Goal: Task Accomplishment & Management: Manage account settings

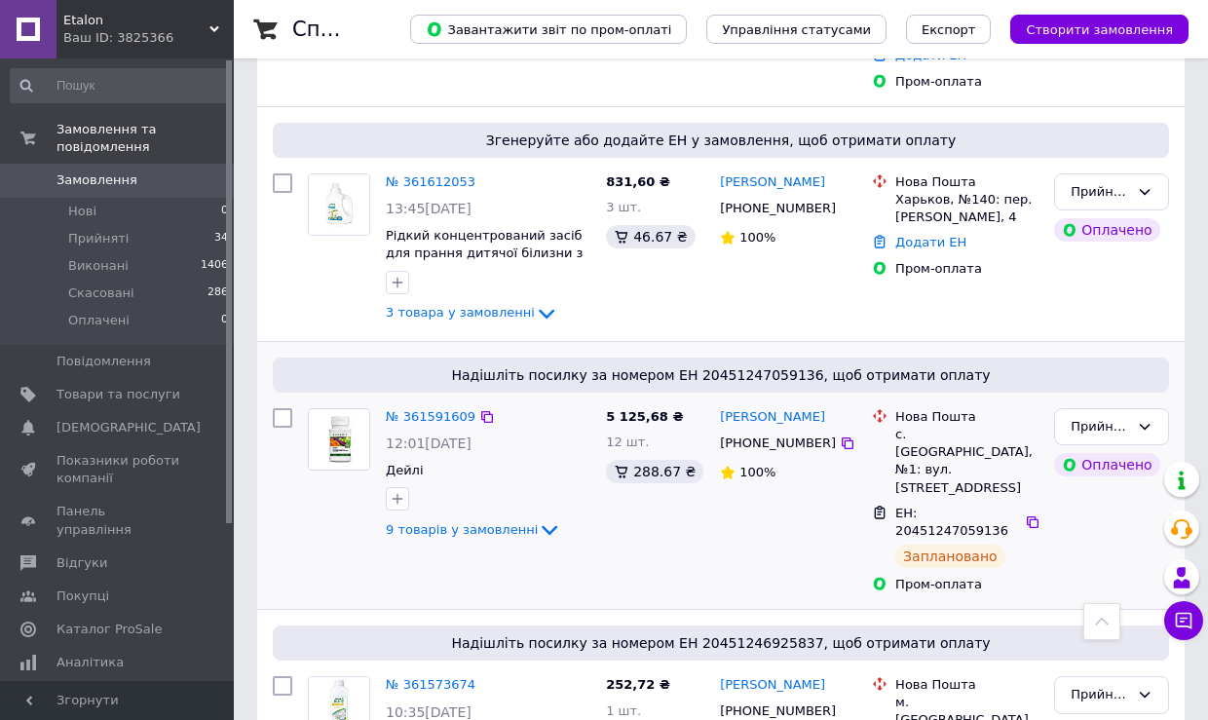
scroll to position [498, 0]
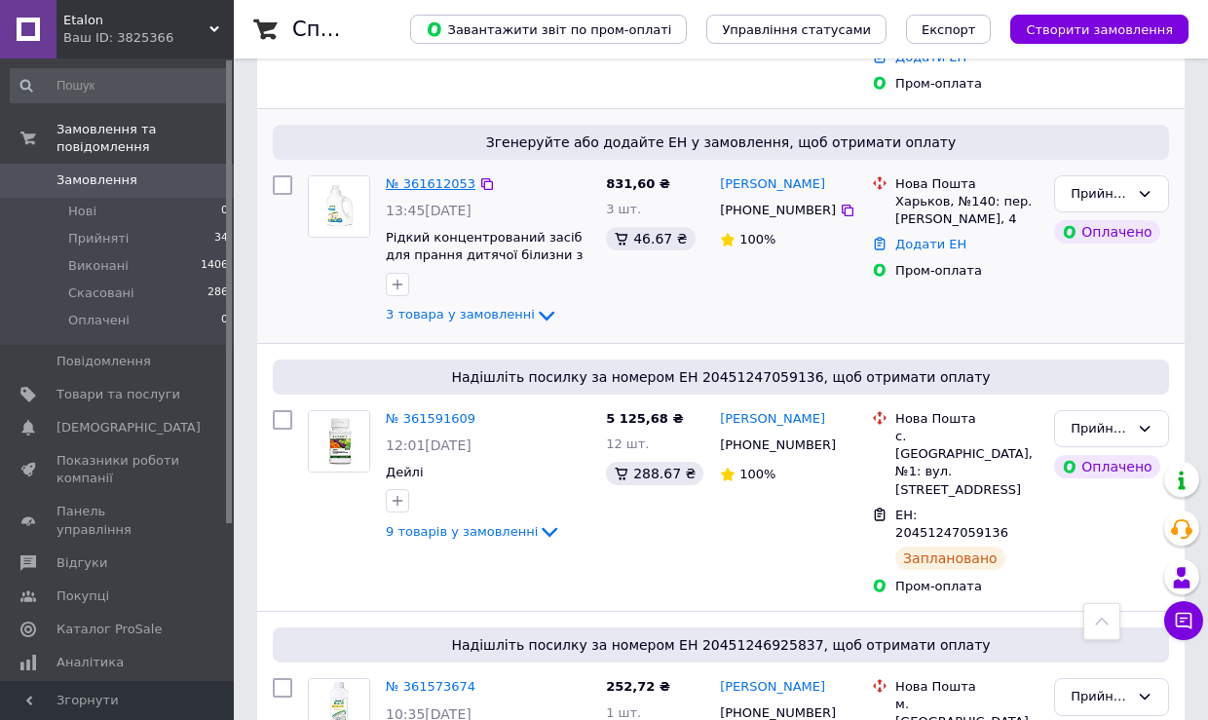
click at [424, 182] on link "№ 361612053" at bounding box center [431, 183] width 90 height 15
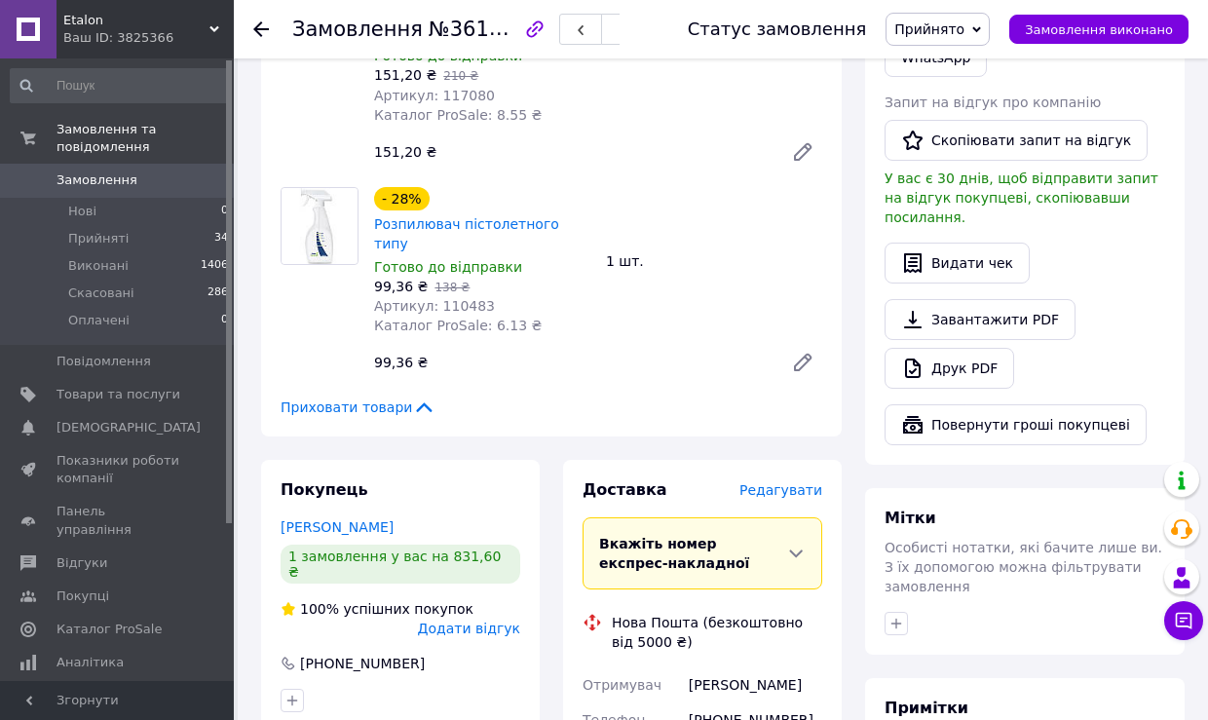
scroll to position [576, 0]
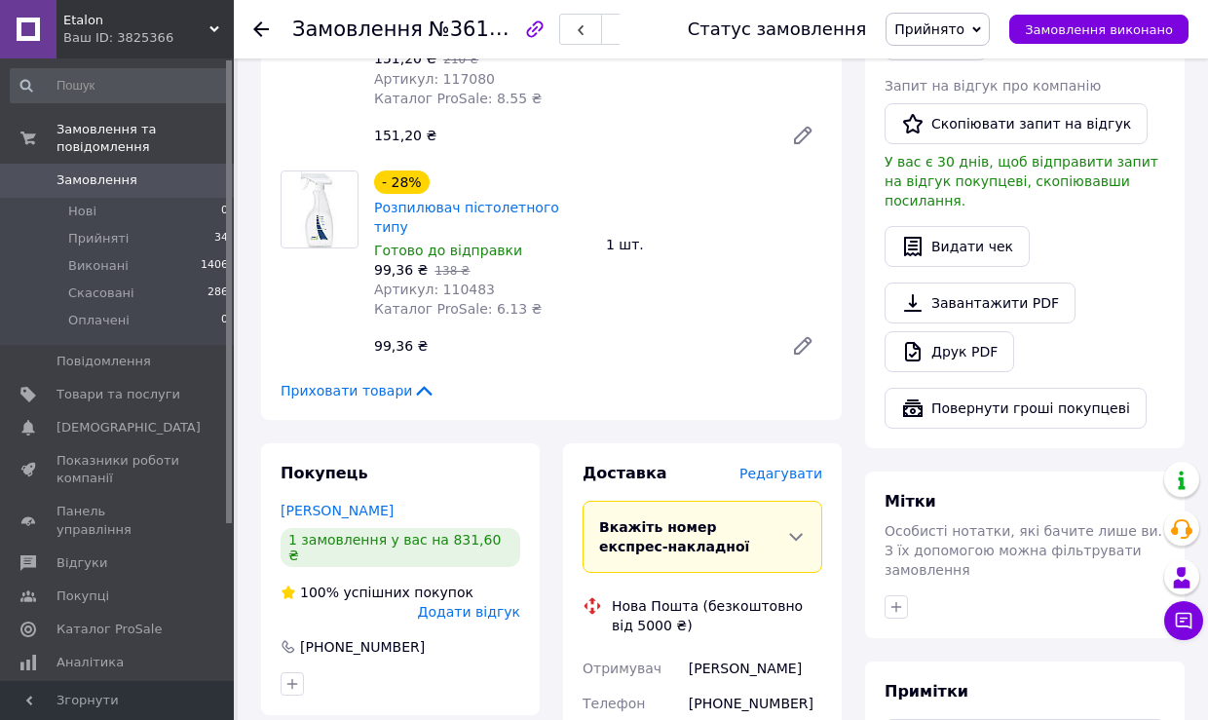
click at [767, 466] on span "Редагувати" at bounding box center [781, 474] width 83 height 16
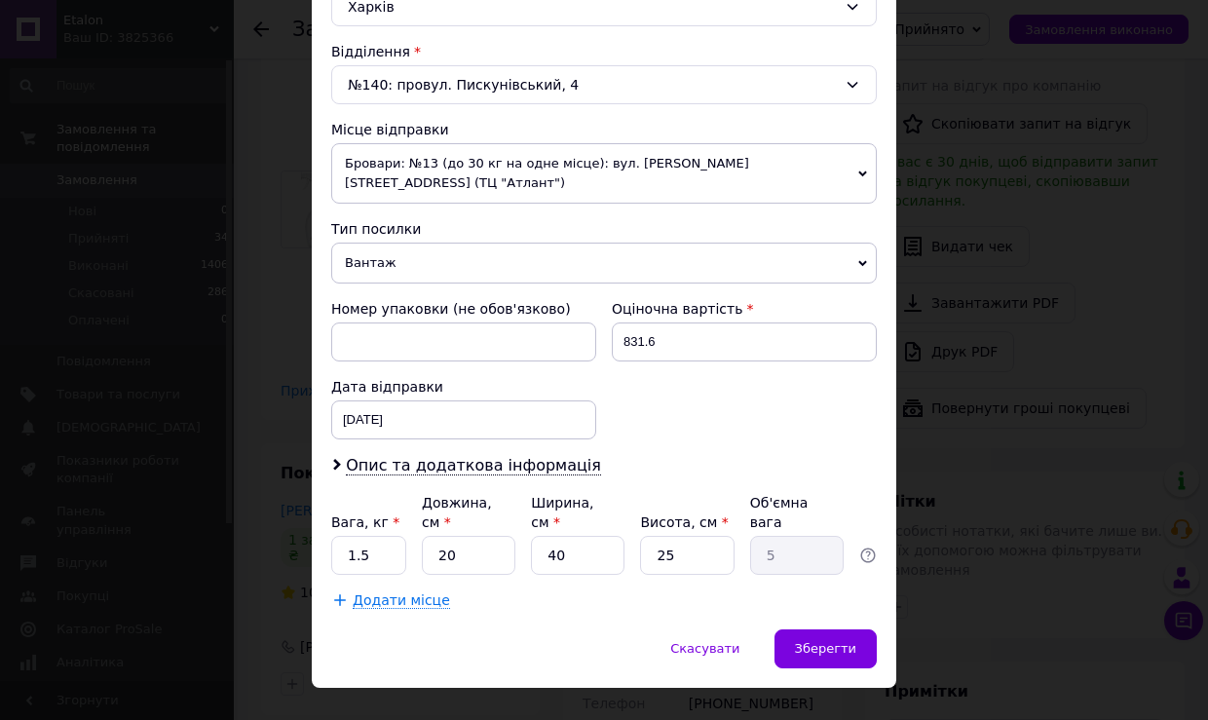
scroll to position [579, 0]
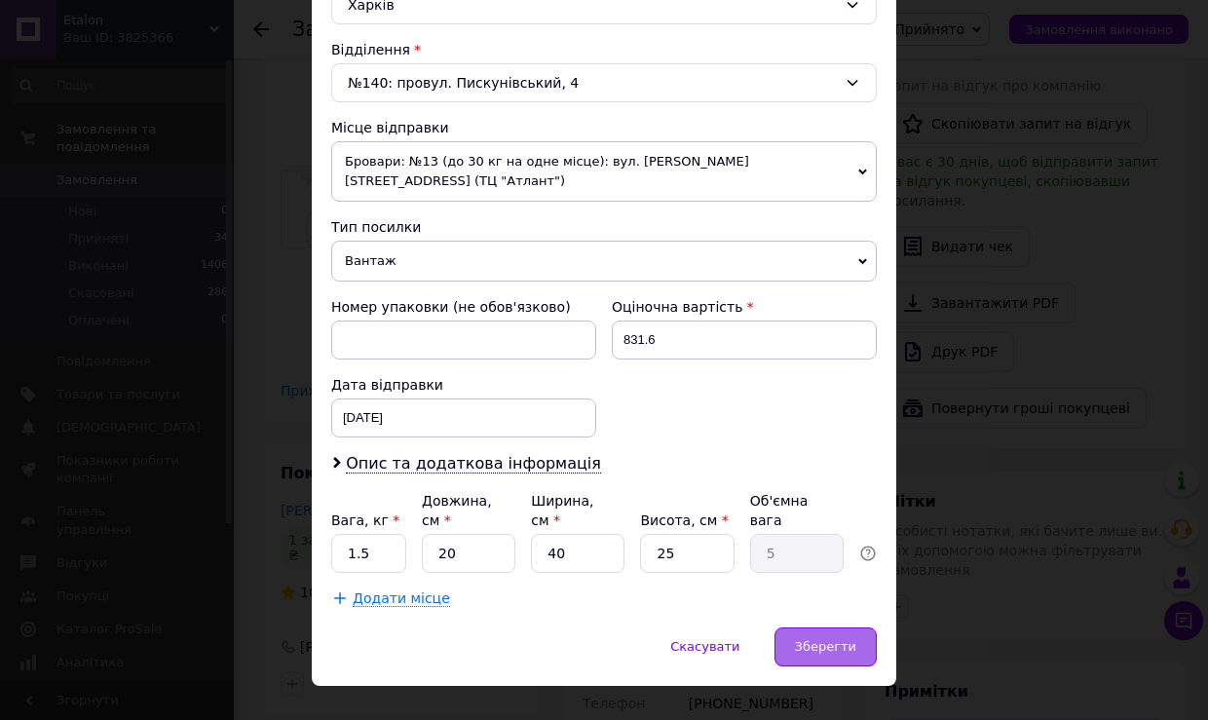
click at [802, 646] on span "Зберегти" at bounding box center [825, 646] width 61 height 15
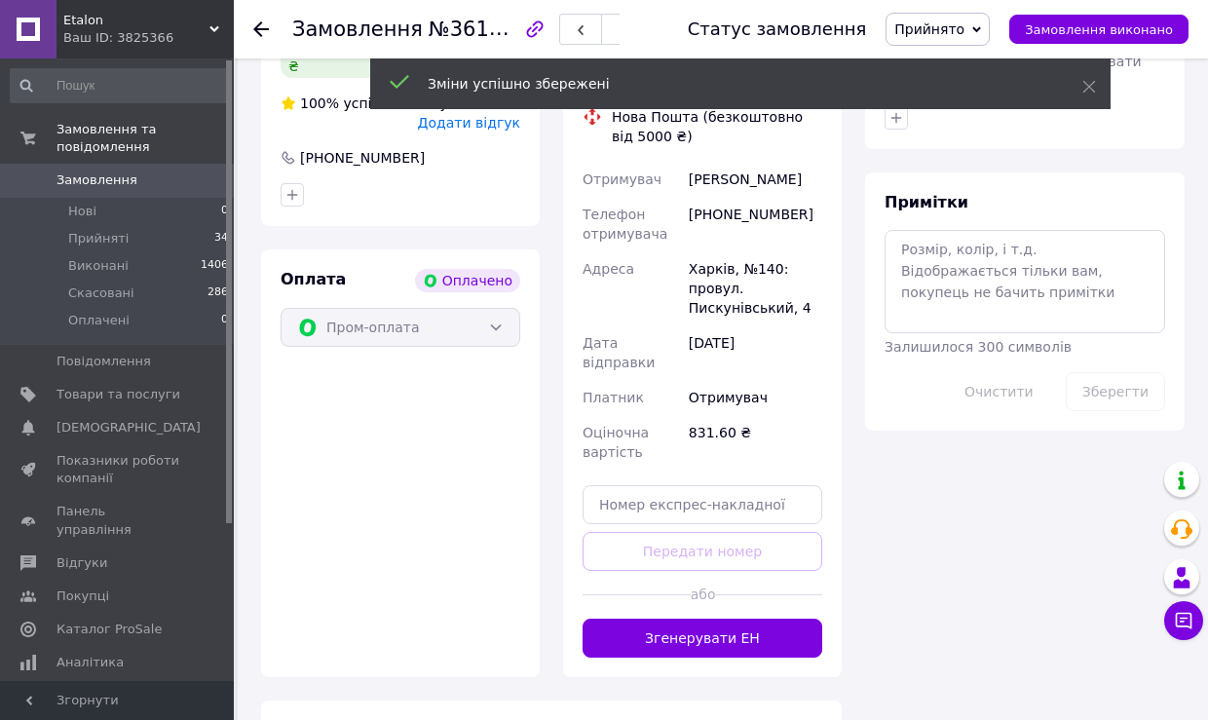
scroll to position [1068, 0]
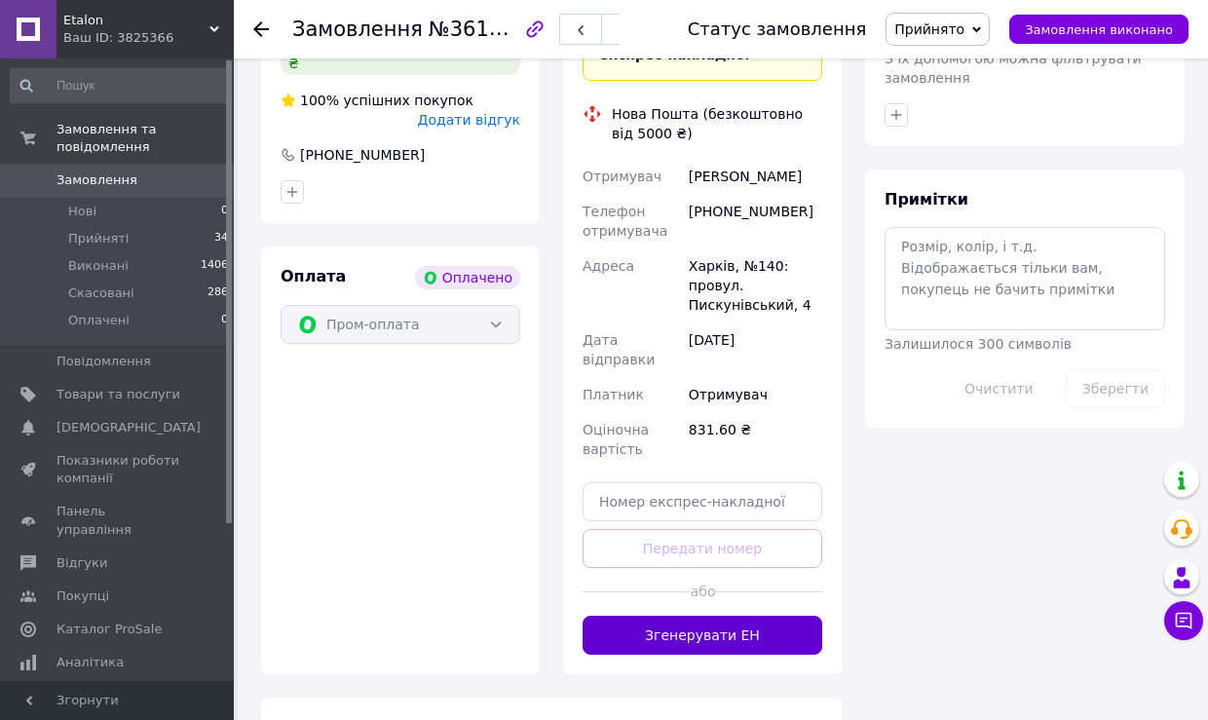
click at [671, 616] on button "Згенерувати ЕН" at bounding box center [703, 635] width 240 height 39
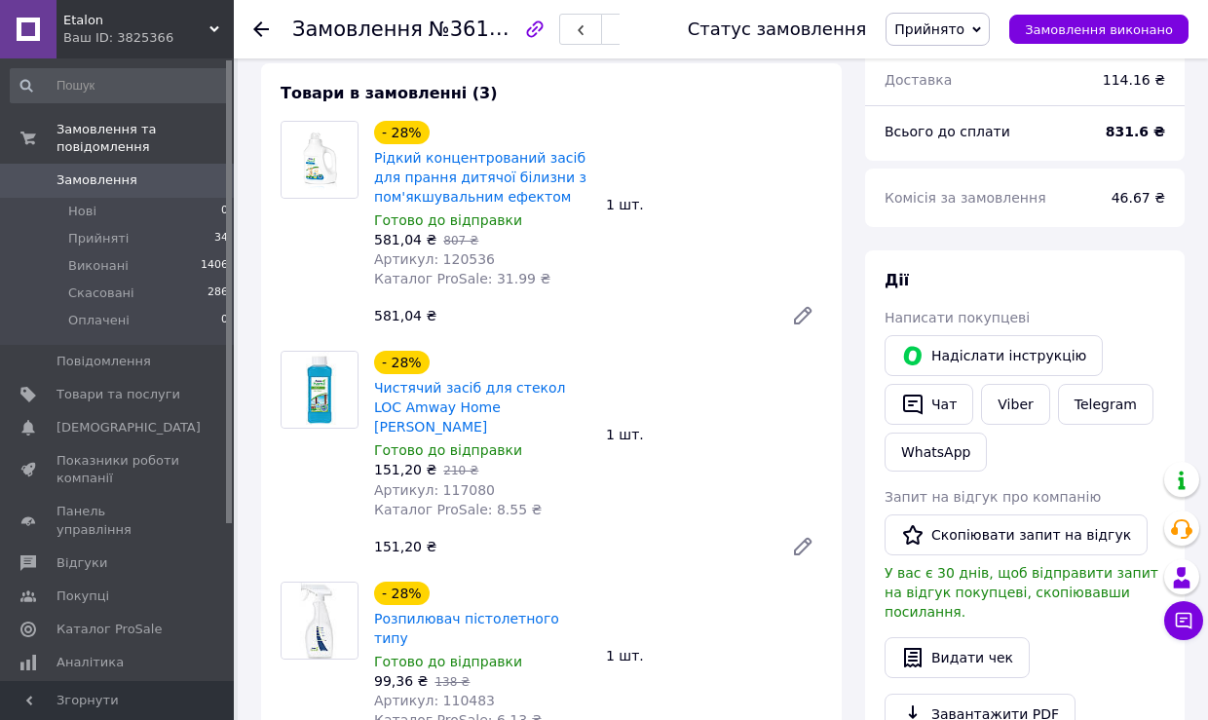
scroll to position [158, 0]
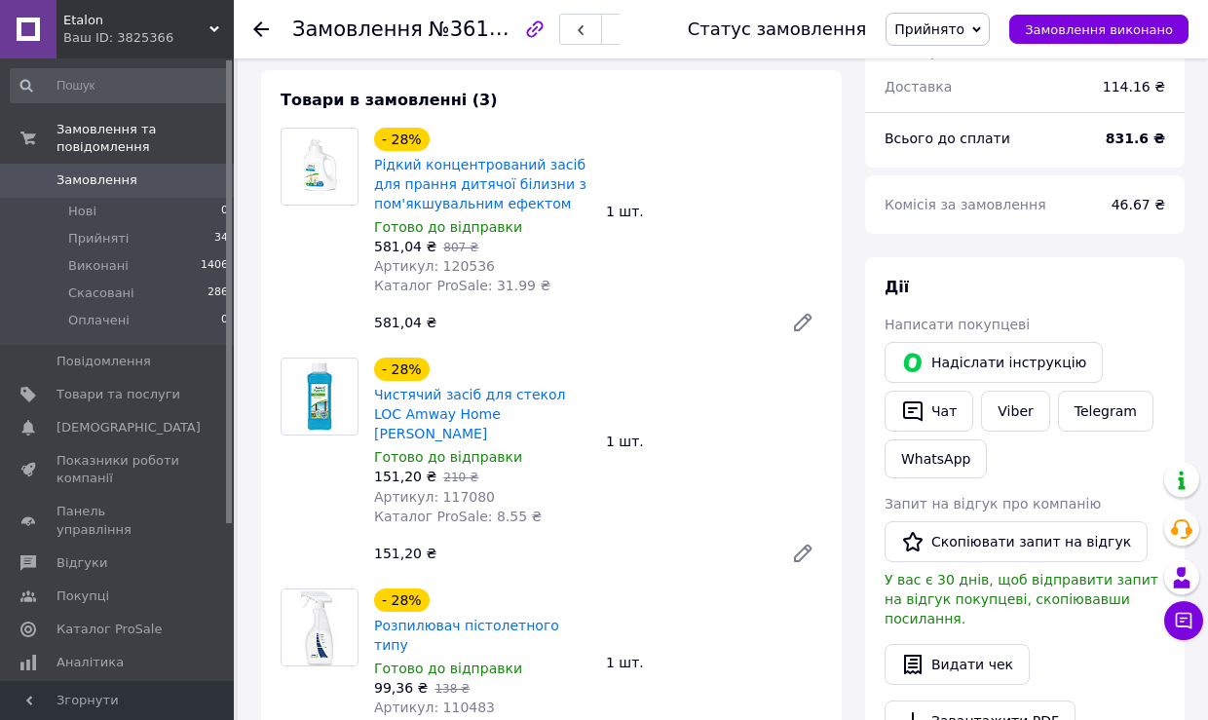
click at [259, 25] on use at bounding box center [261, 29] width 16 height 16
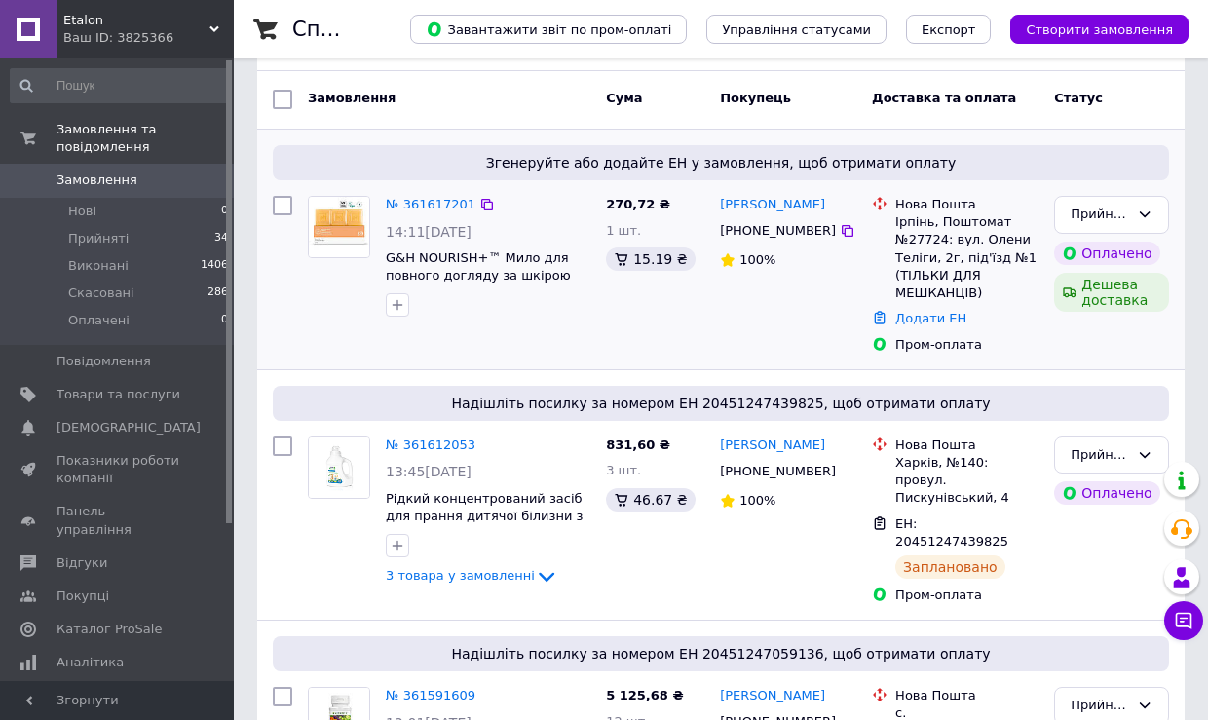
scroll to position [236, 0]
click at [428, 206] on link "№ 361617201" at bounding box center [431, 205] width 90 height 15
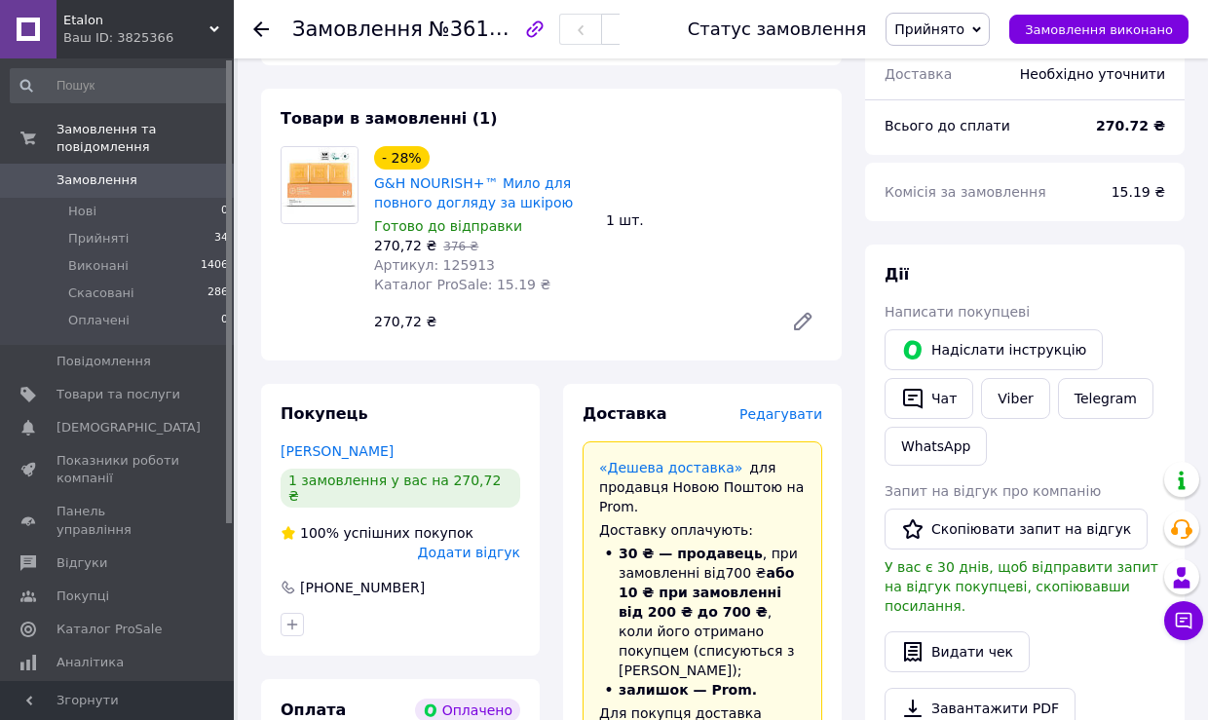
click at [762, 415] on span "Редагувати" at bounding box center [781, 414] width 83 height 16
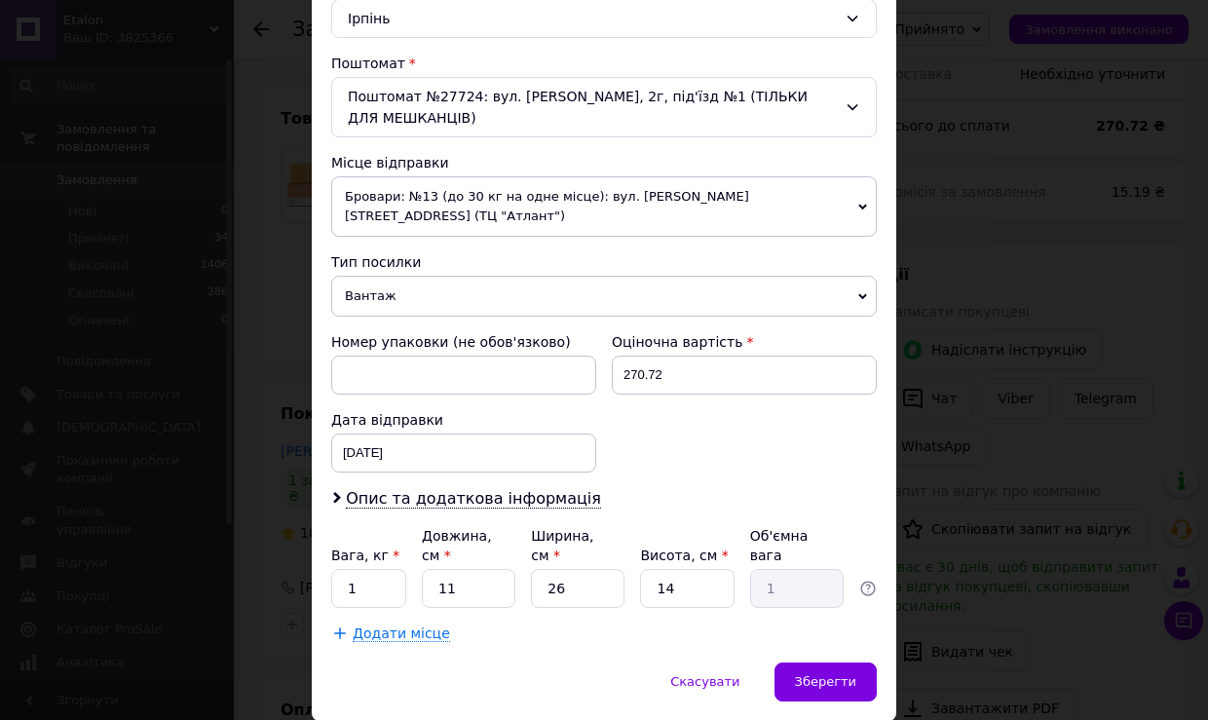
scroll to position [566, 0]
click at [375, 589] on input "1" at bounding box center [368, 587] width 75 height 39
type input "0.5"
click at [795, 669] on div "Зберегти" at bounding box center [826, 681] width 102 height 39
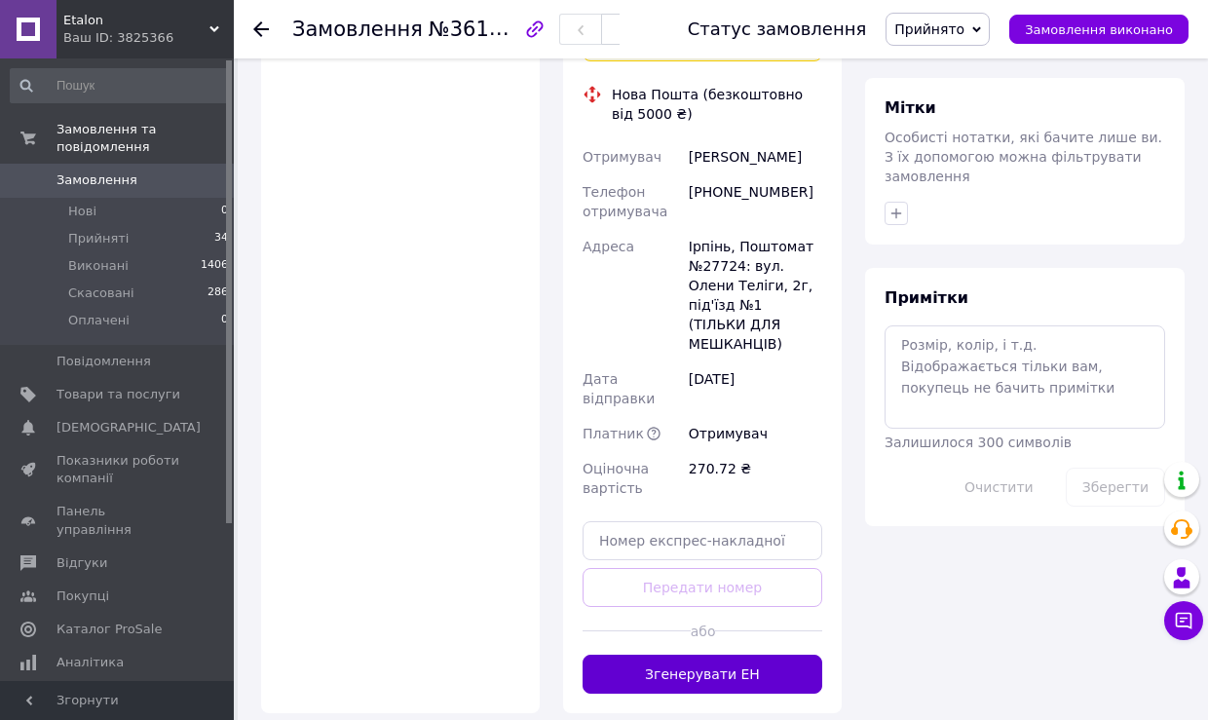
scroll to position [970, 0]
click at [666, 654] on button "Згенерувати ЕН" at bounding box center [703, 673] width 240 height 39
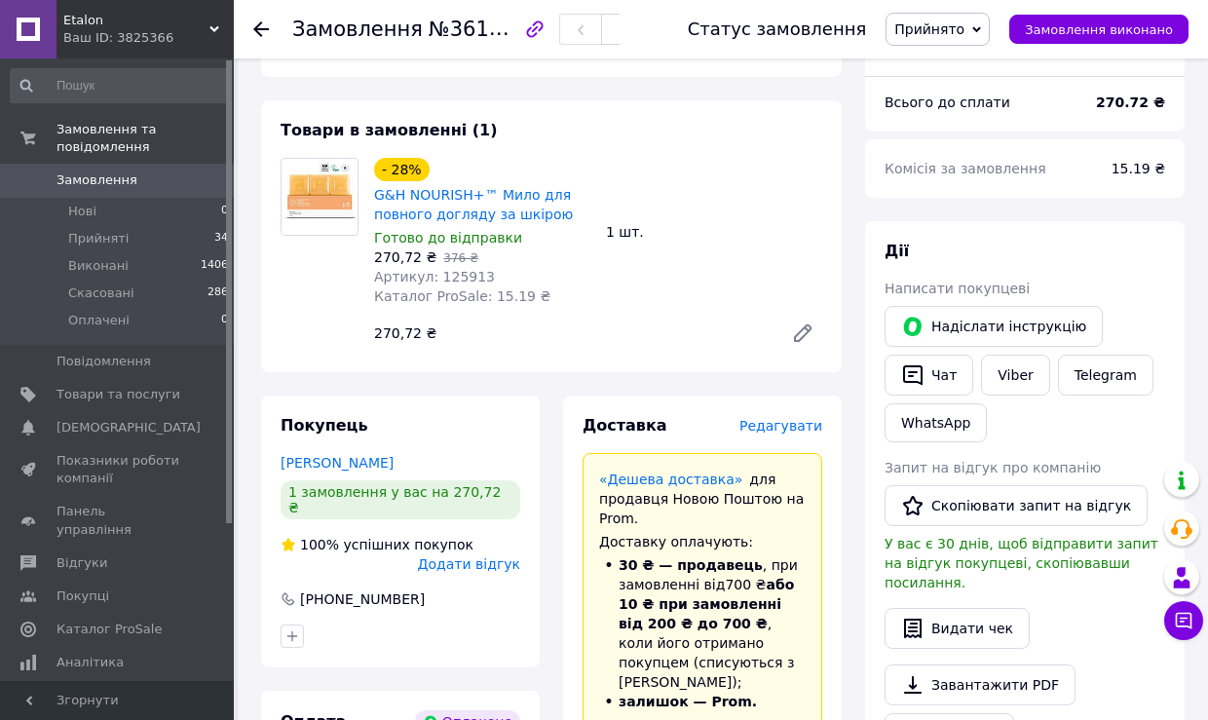
scroll to position [107, 0]
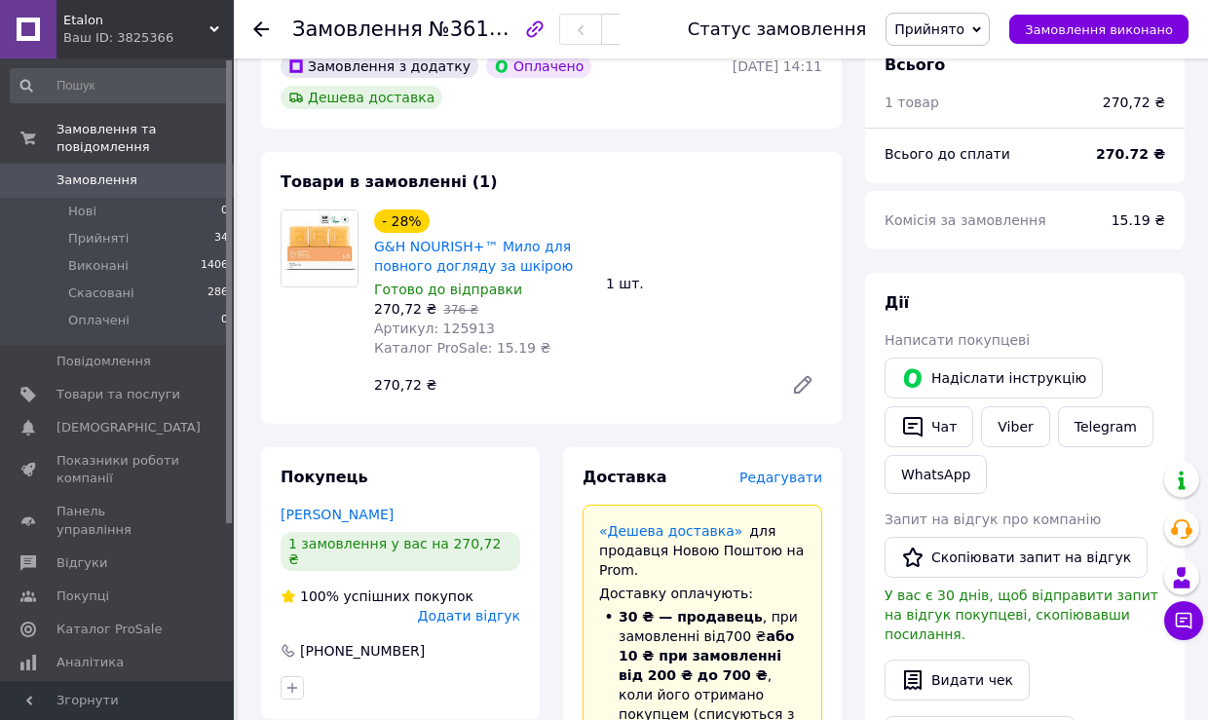
click at [260, 30] on use at bounding box center [261, 29] width 16 height 16
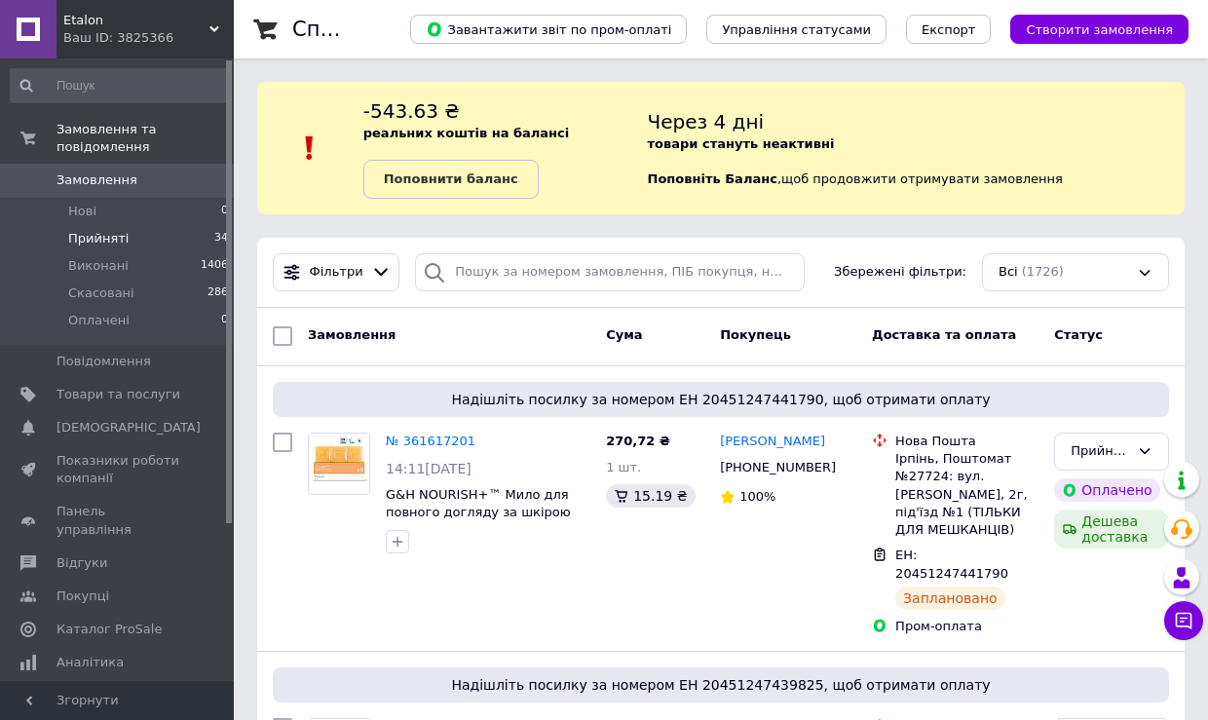
click at [100, 233] on span "Прийняті" at bounding box center [98, 239] width 60 height 18
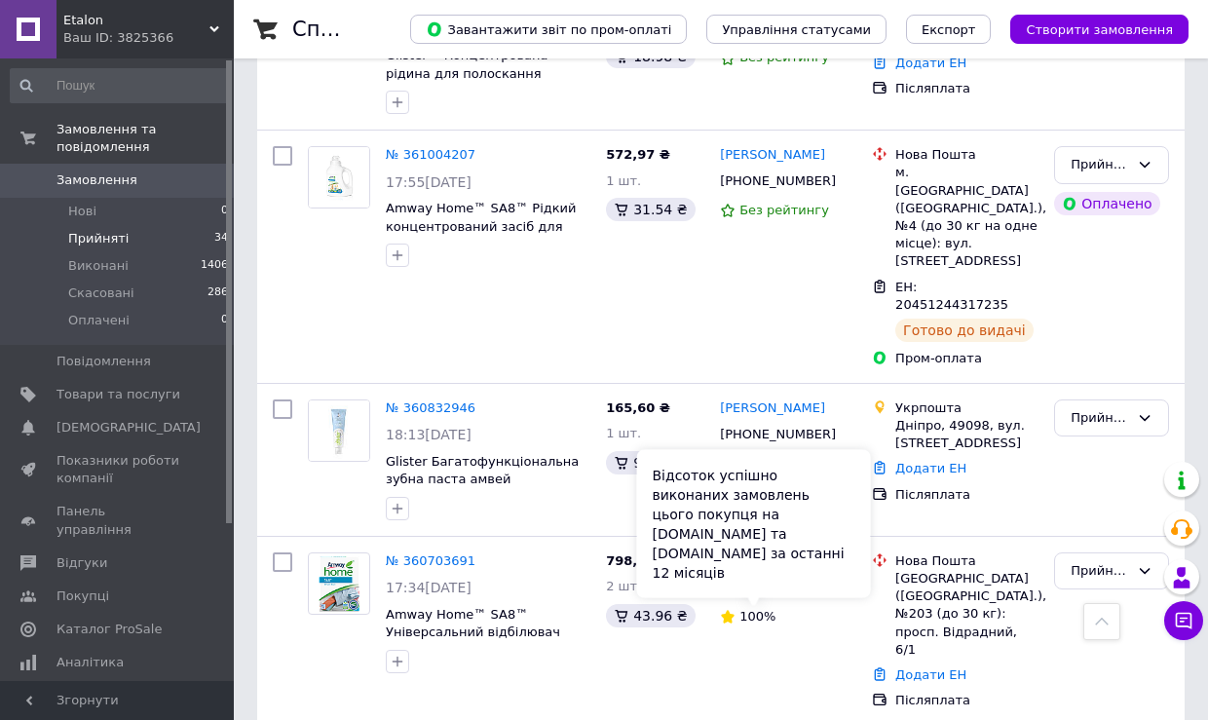
scroll to position [6297, 0]
